Goal: Task Accomplishment & Management: Complete application form

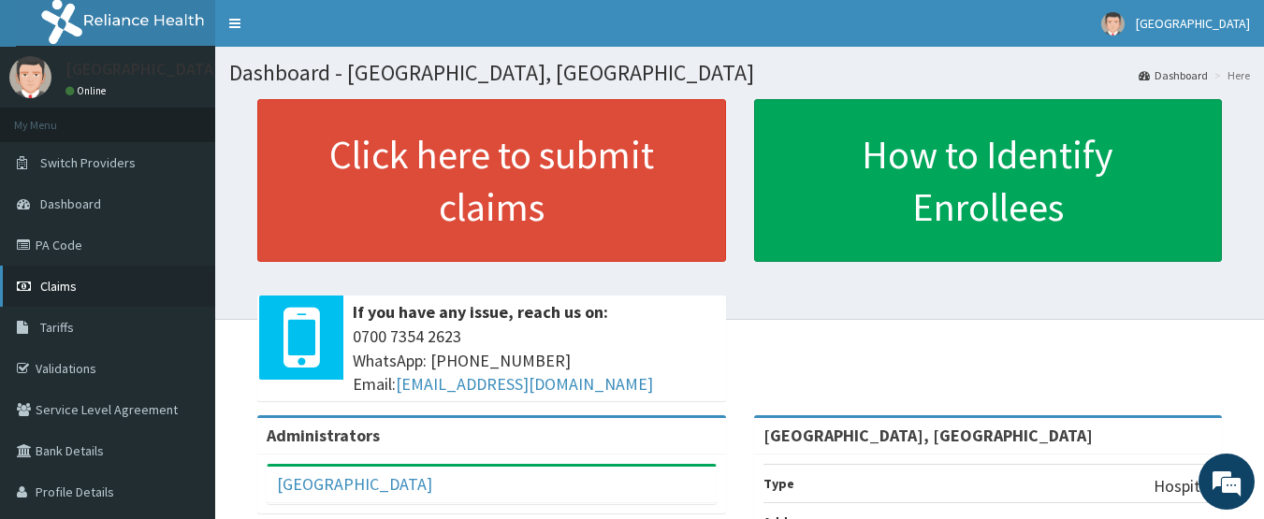
click at [62, 275] on link "Claims" at bounding box center [107, 286] width 215 height 41
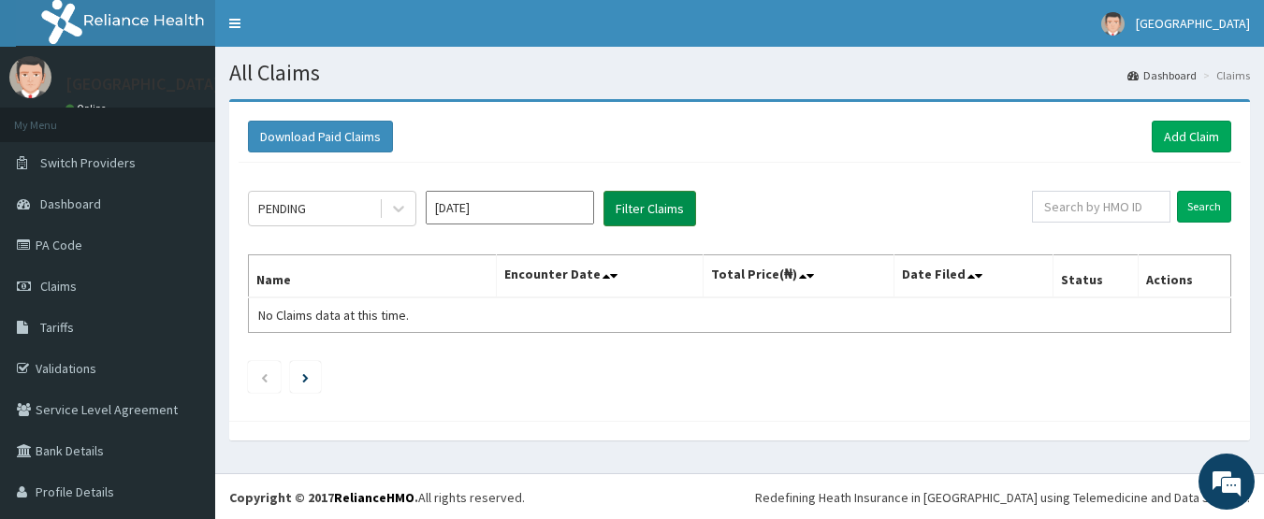
click at [634, 199] on button "Filter Claims" at bounding box center [650, 209] width 93 height 36
click at [635, 199] on button "Filter Claims" at bounding box center [650, 209] width 93 height 36
click at [390, 206] on icon at bounding box center [398, 208] width 19 height 19
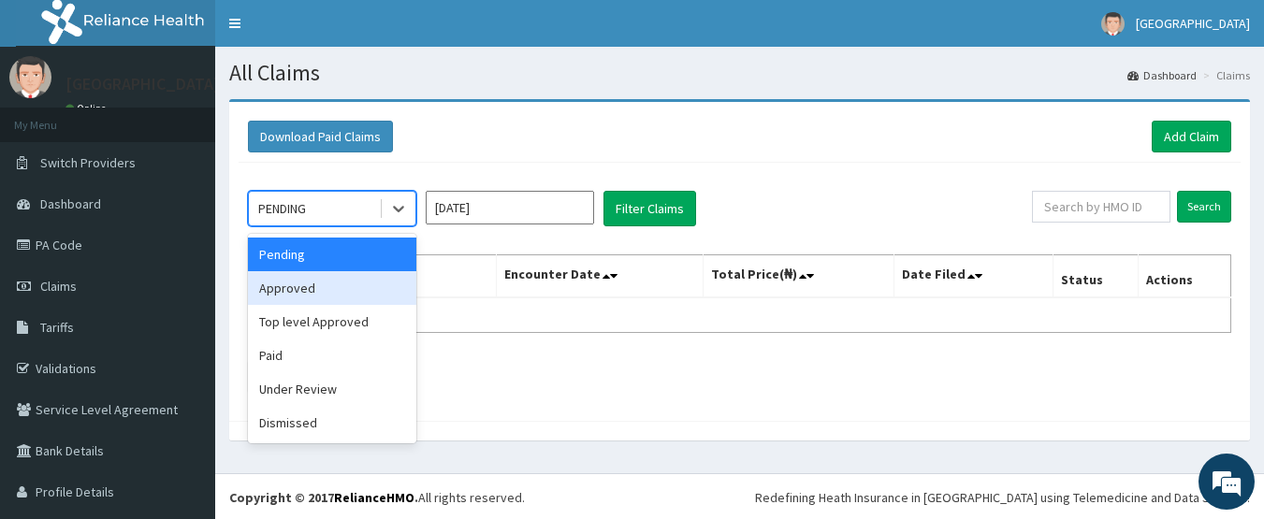
click at [322, 285] on div "Approved" at bounding box center [332, 288] width 168 height 34
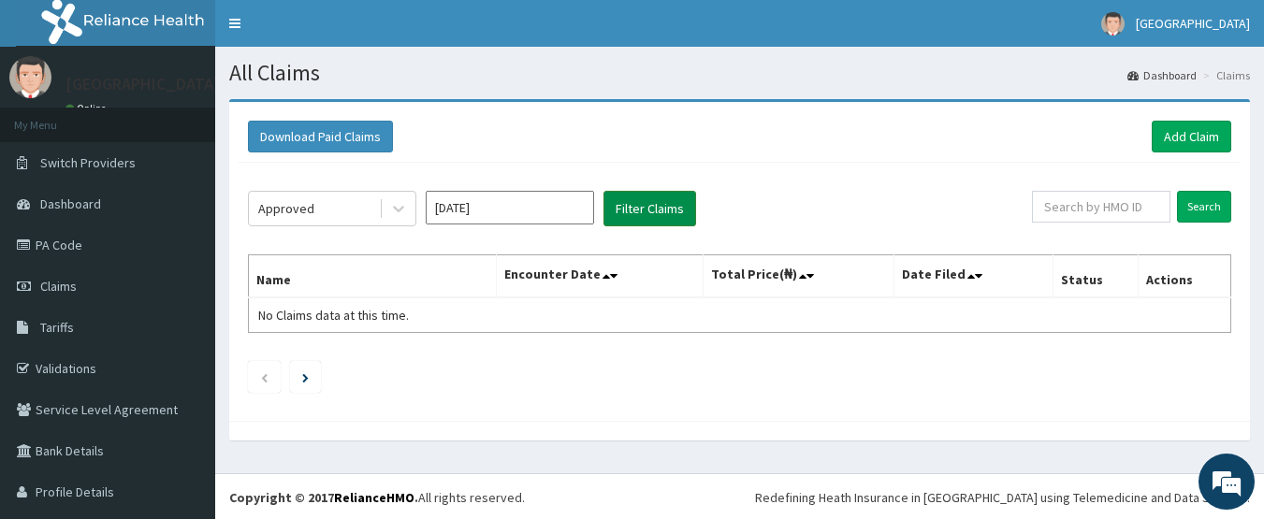
click at [658, 192] on button "Filter Claims" at bounding box center [650, 209] width 93 height 36
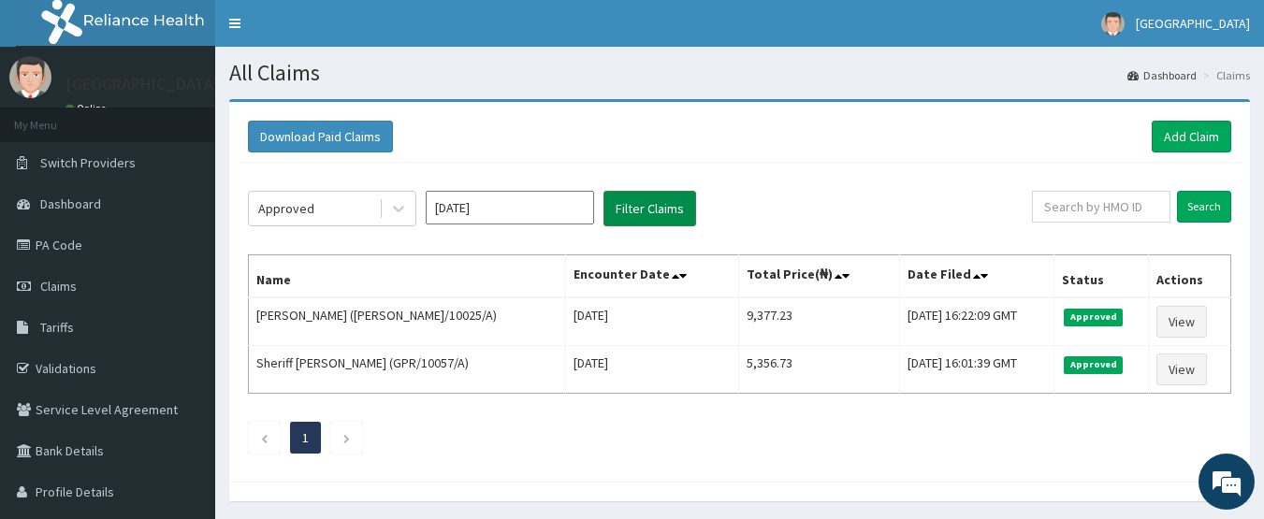
click at [640, 218] on button "Filter Claims" at bounding box center [650, 209] width 93 height 36
click at [1163, 130] on link "Add Claim" at bounding box center [1192, 137] width 80 height 32
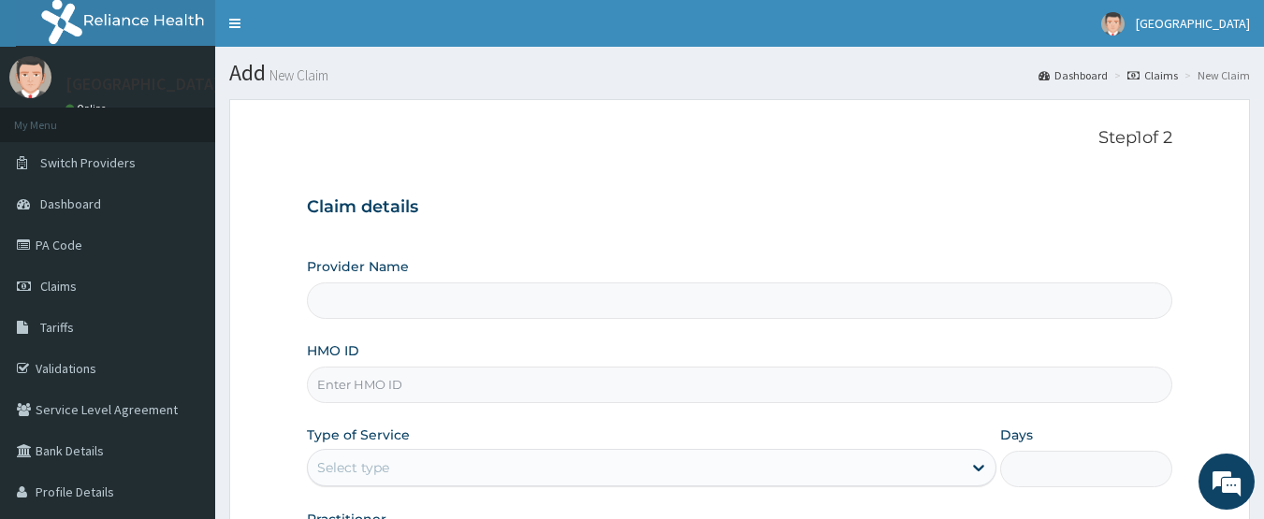
type input "Barbinton Medical Centre, Ketu"
